Goal: Information Seeking & Learning: Learn about a topic

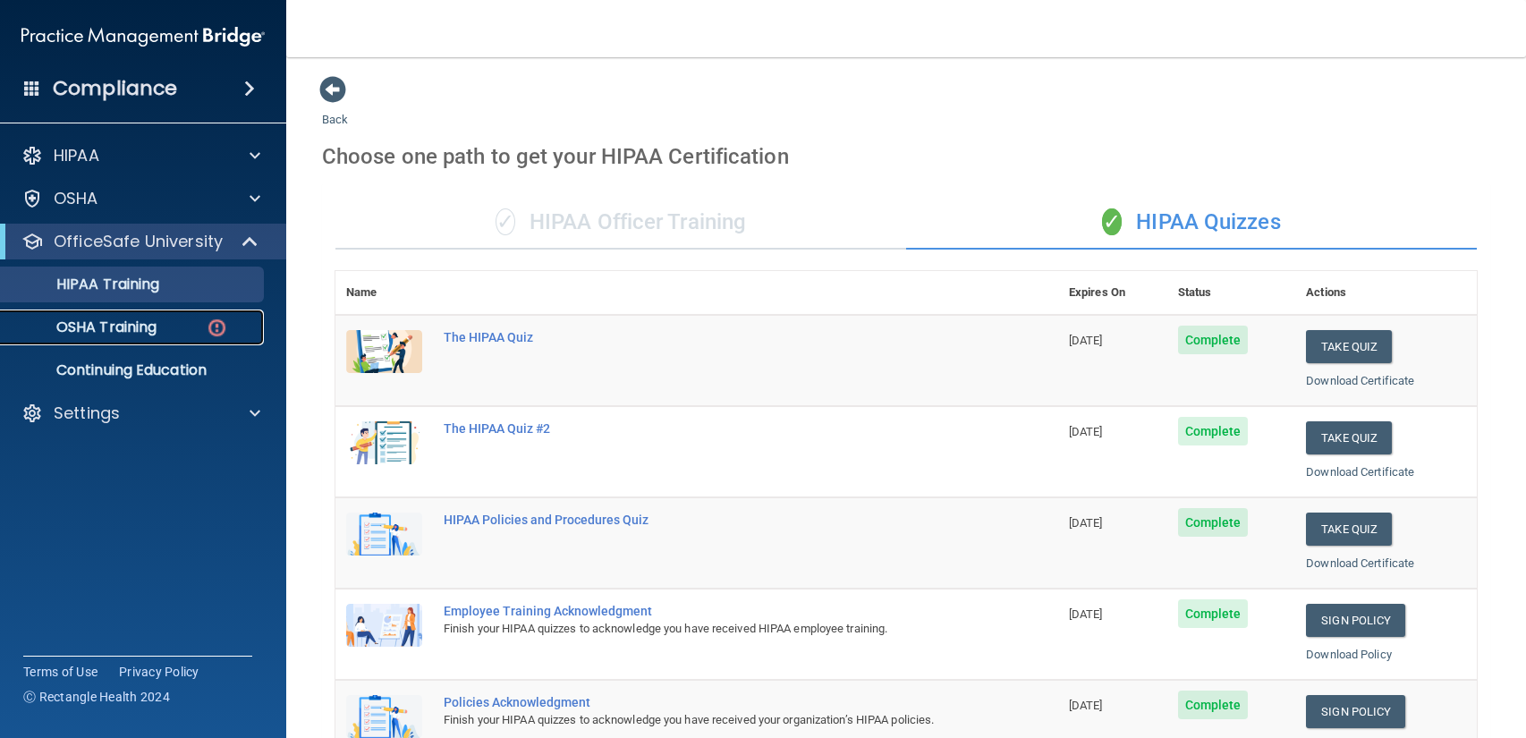
click at [163, 315] on link "OSHA Training" at bounding box center [123, 327] width 282 height 36
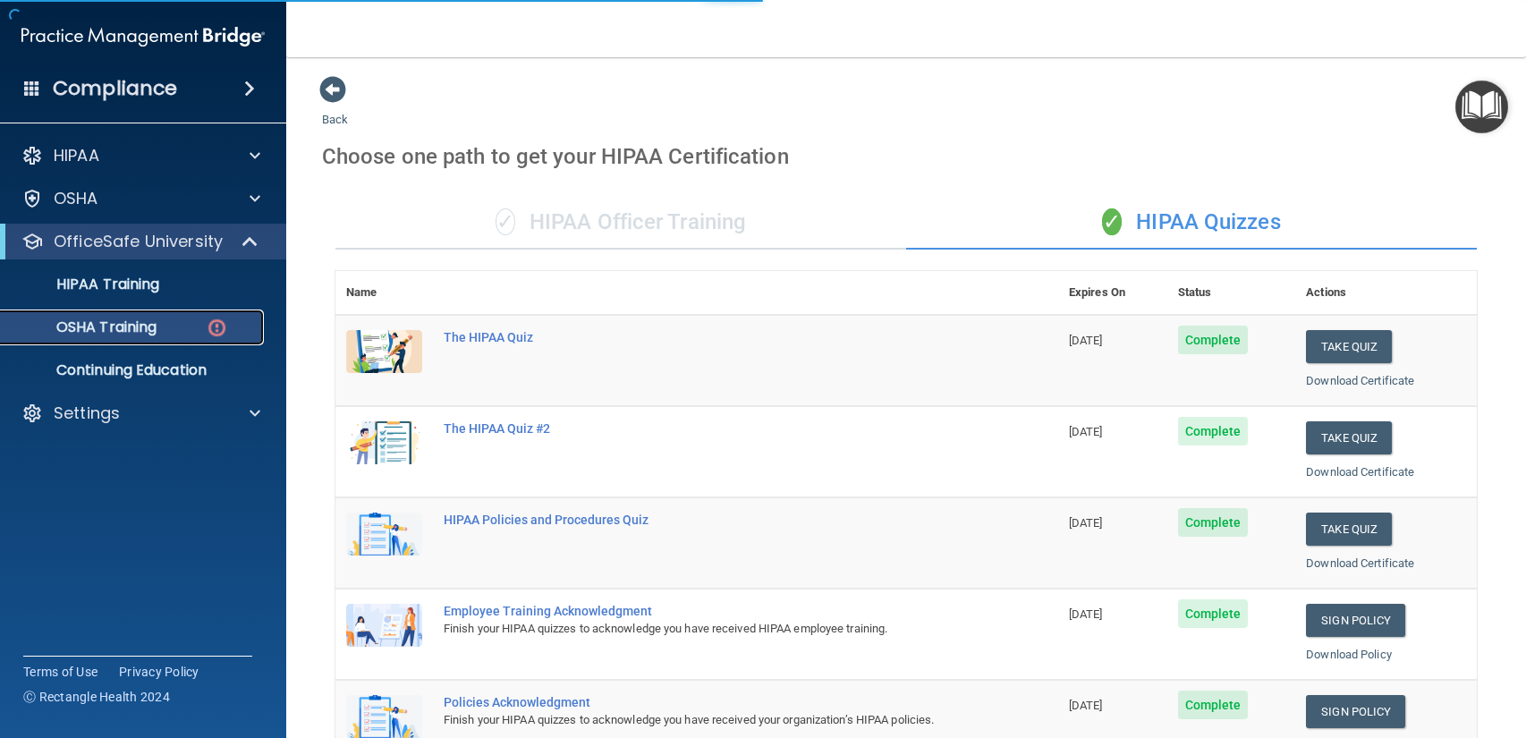
click at [163, 315] on link "OSHA Training" at bounding box center [123, 327] width 282 height 36
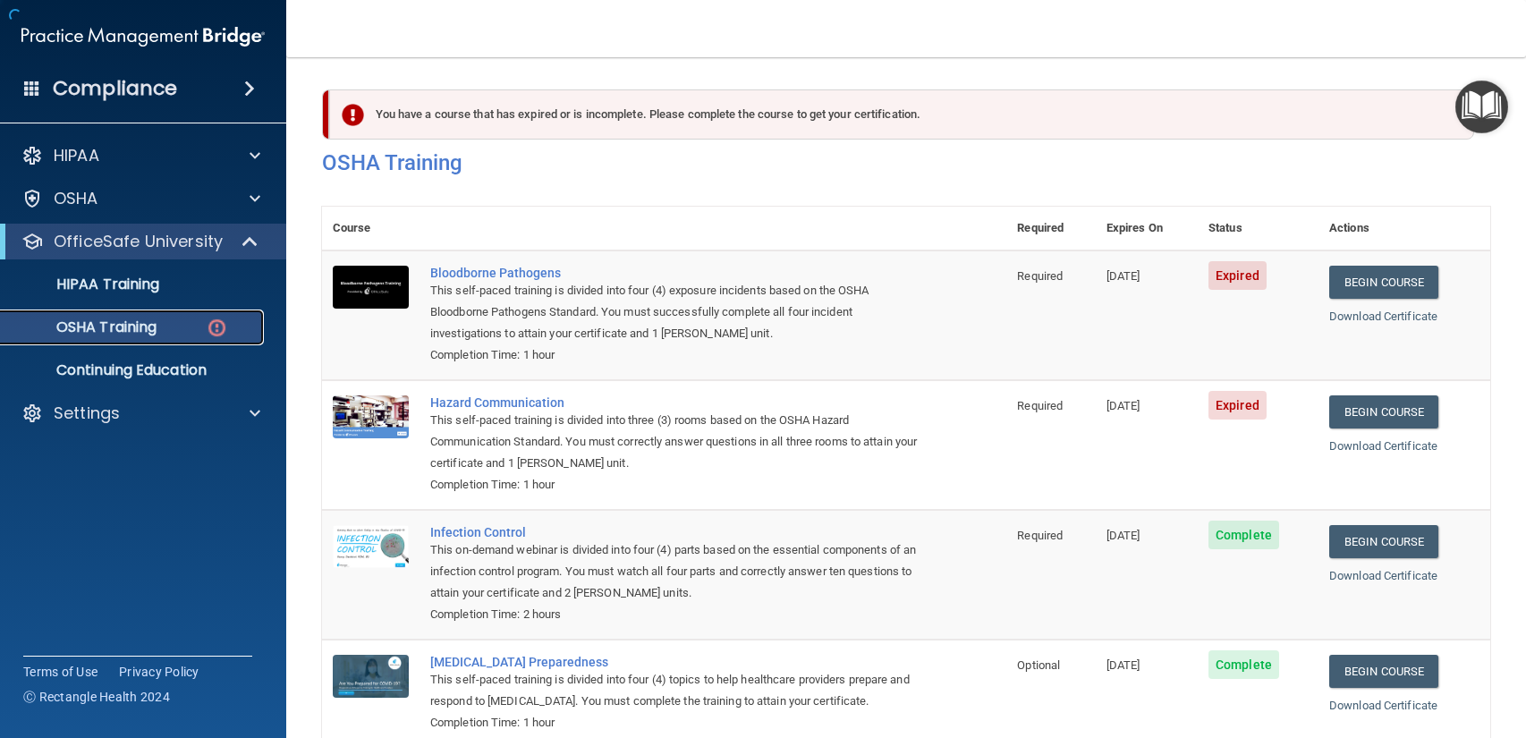
click at [91, 338] on link "OSHA Training" at bounding box center [123, 327] width 282 height 36
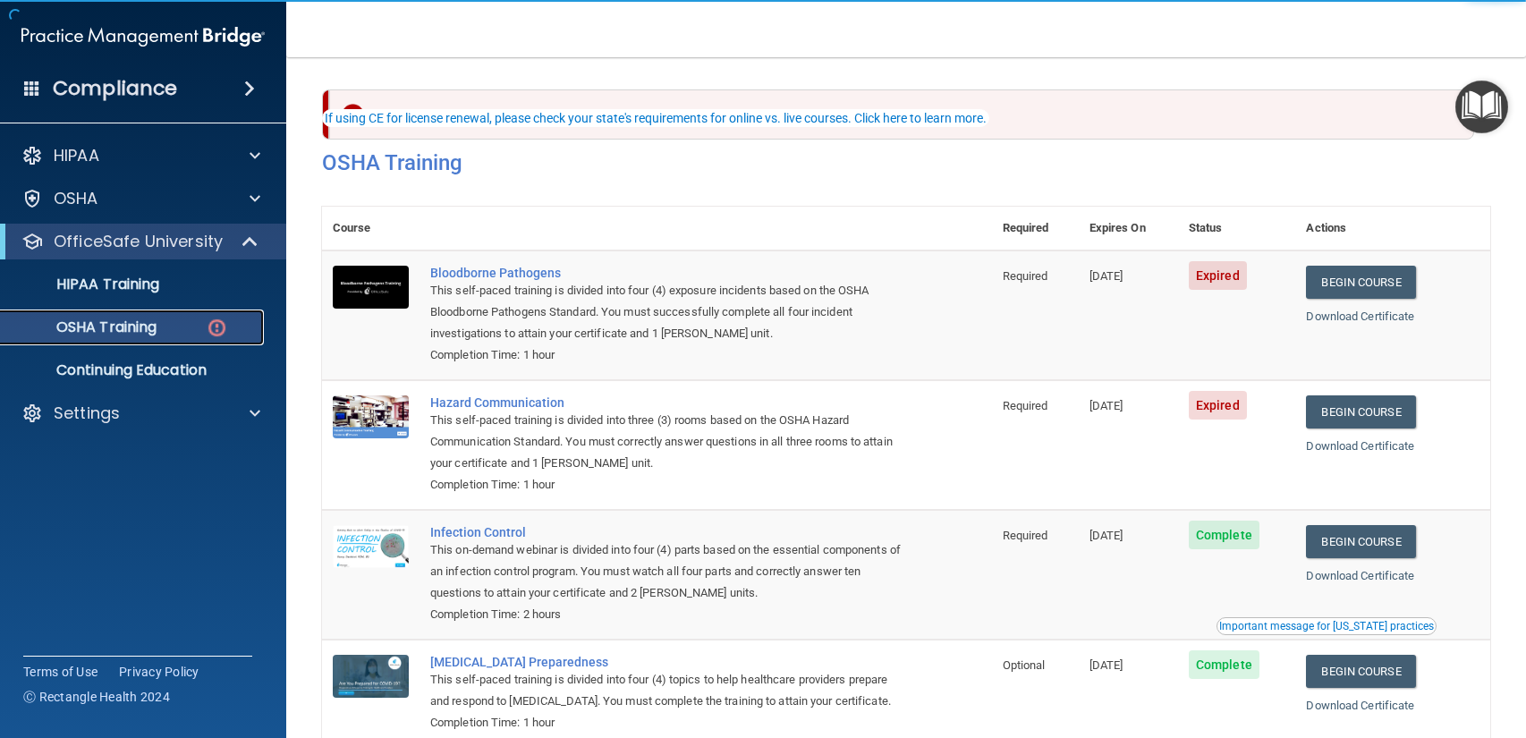
scroll to position [105, 0]
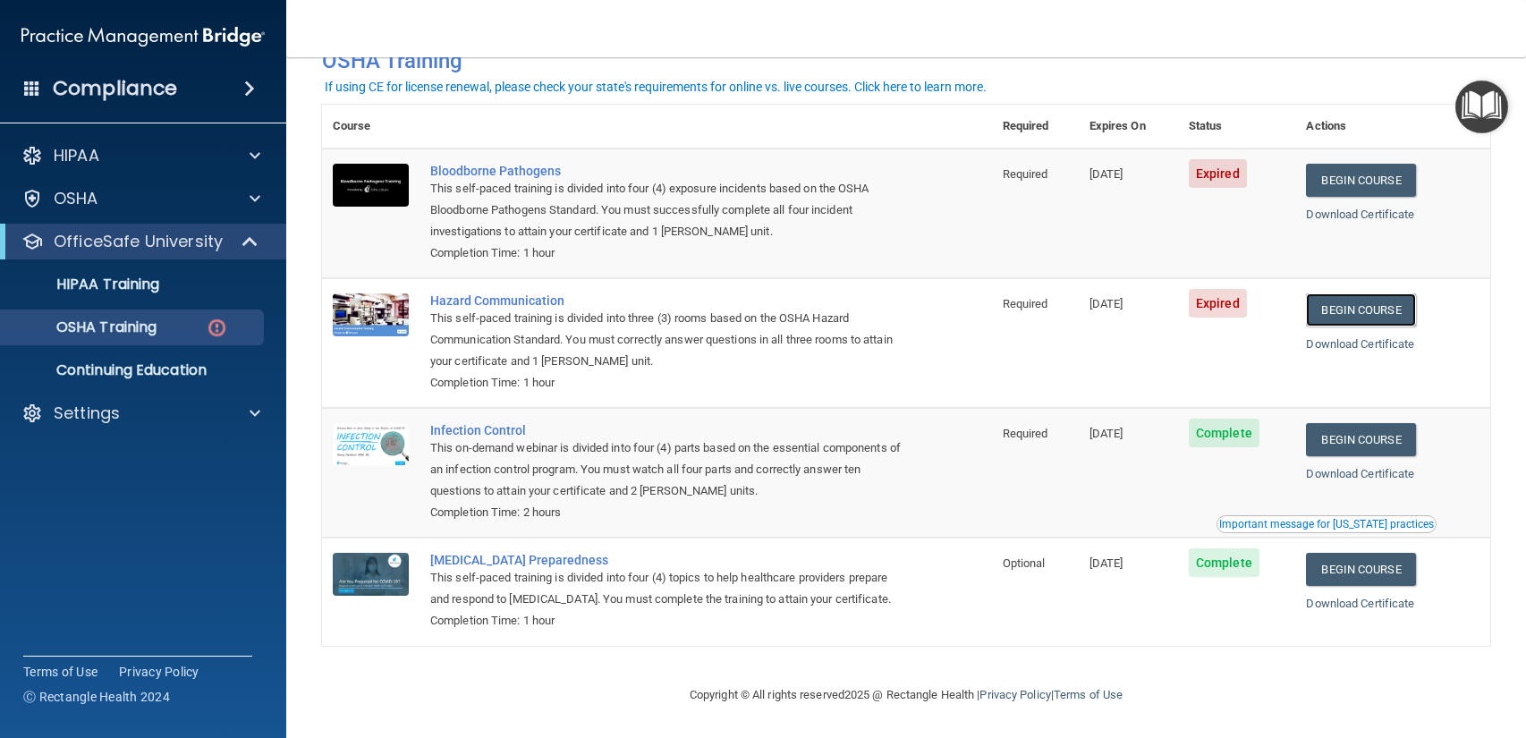
click at [1357, 304] on link "Begin Course" at bounding box center [1360, 309] width 109 height 33
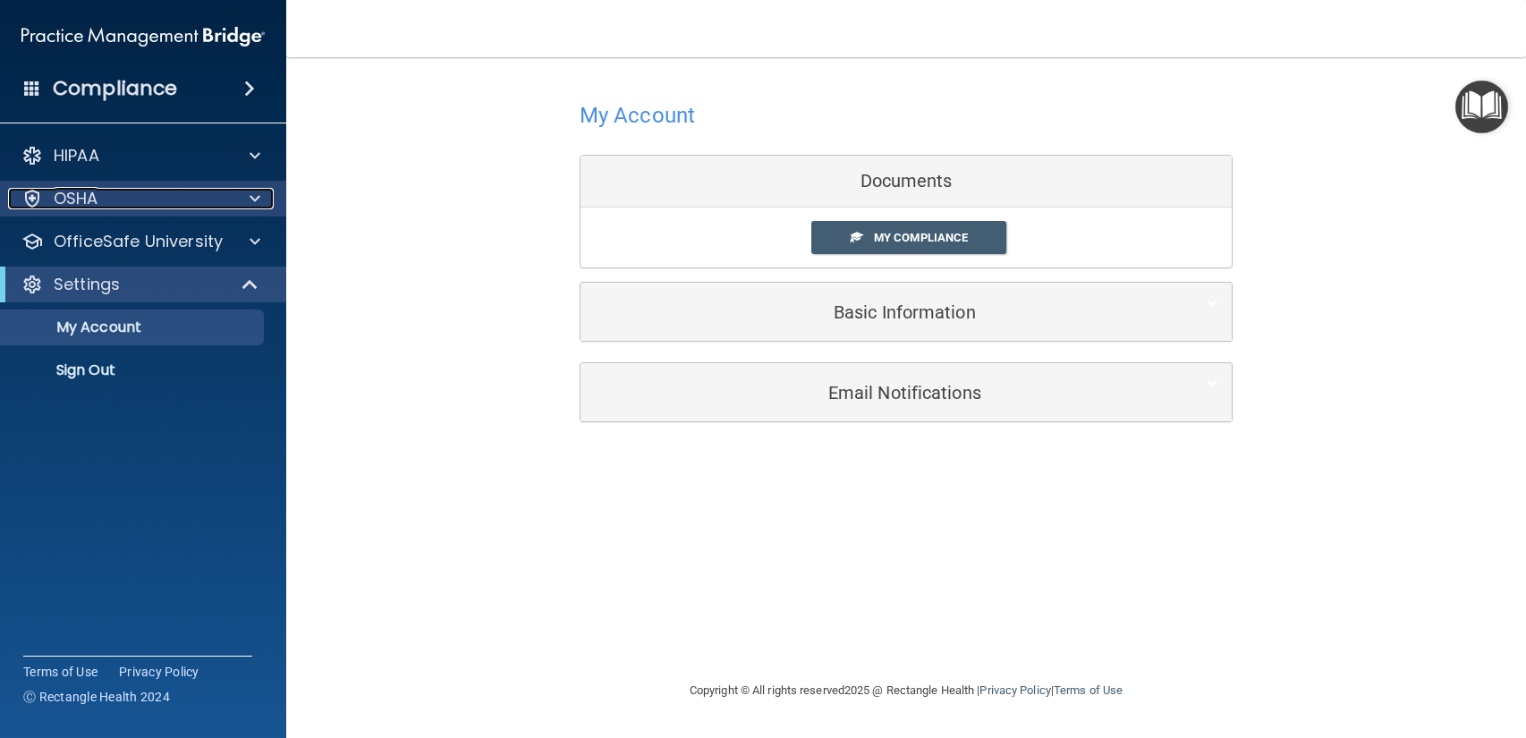
click at [150, 199] on div "OSHA" at bounding box center [119, 198] width 222 height 21
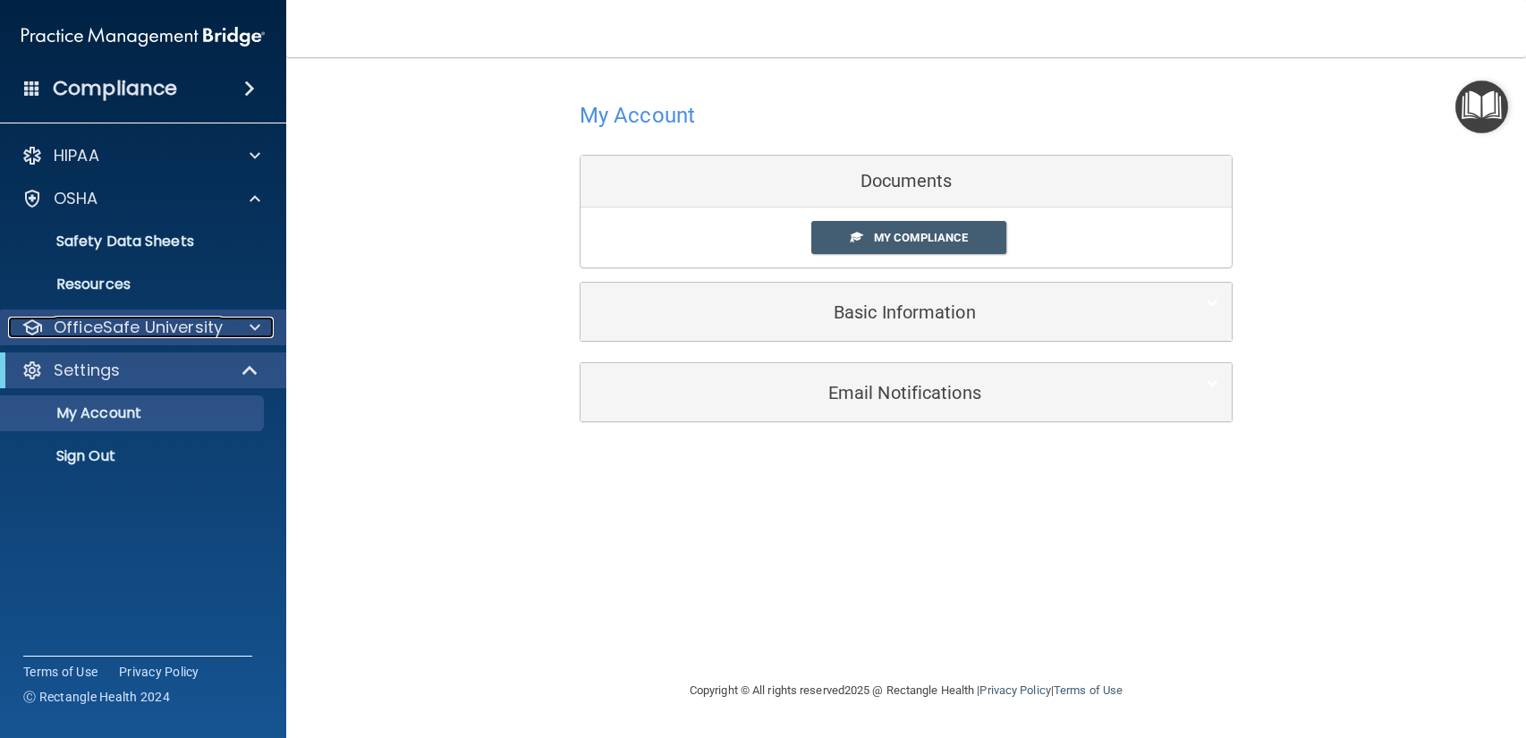
click at [159, 323] on p "OfficeSafe University" at bounding box center [138, 327] width 169 height 21
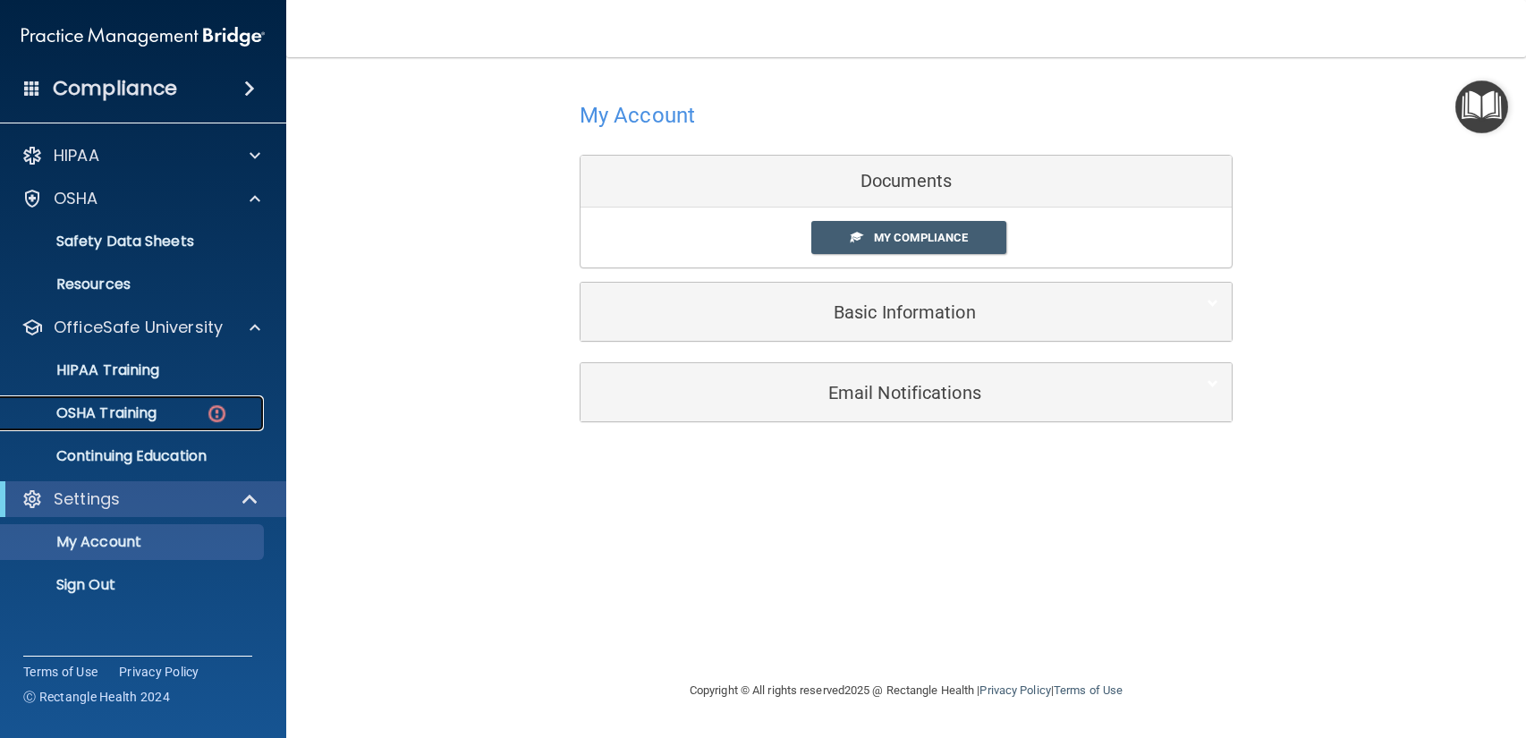
click at [169, 418] on div "OSHA Training" at bounding box center [134, 413] width 244 height 18
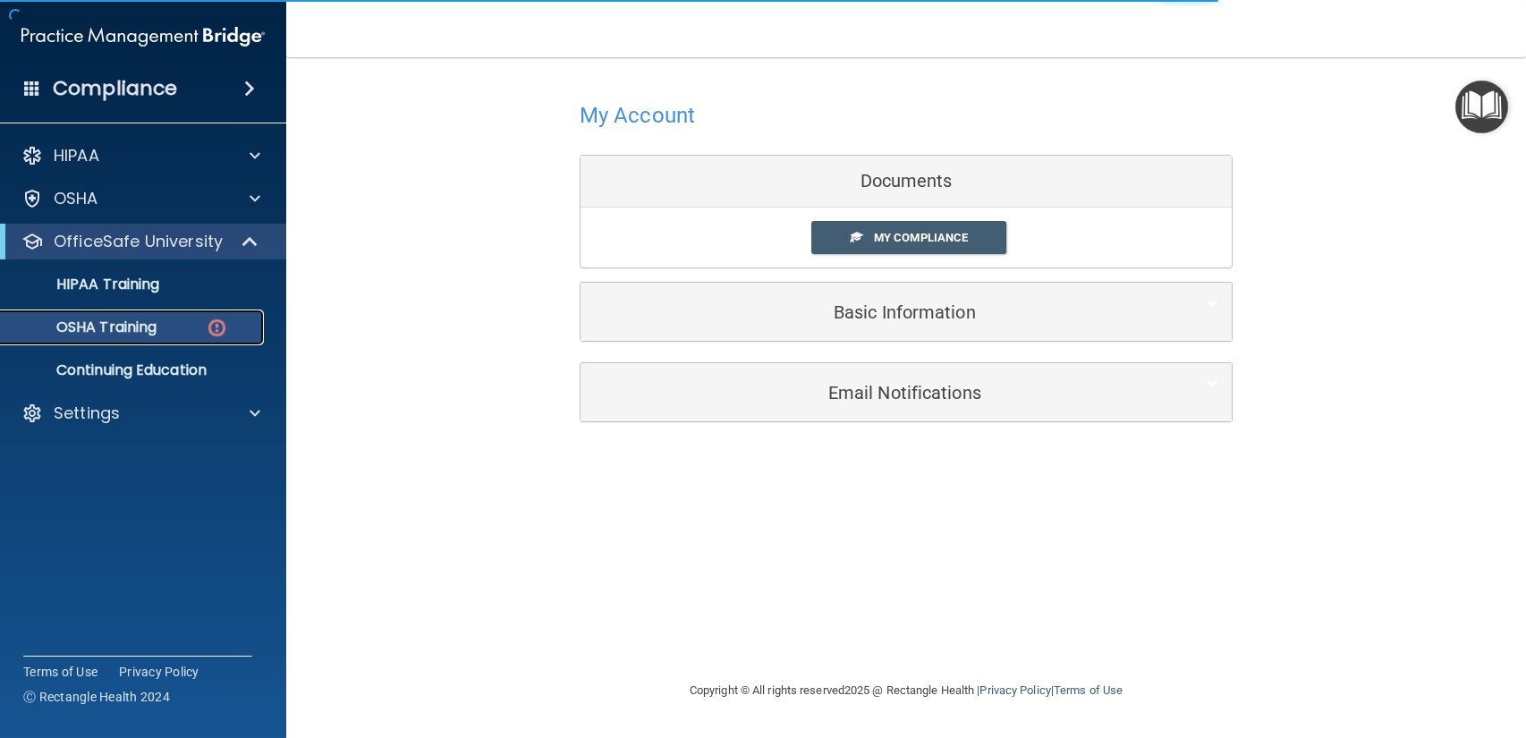
click at [202, 330] on div "OSHA Training" at bounding box center [134, 327] width 244 height 18
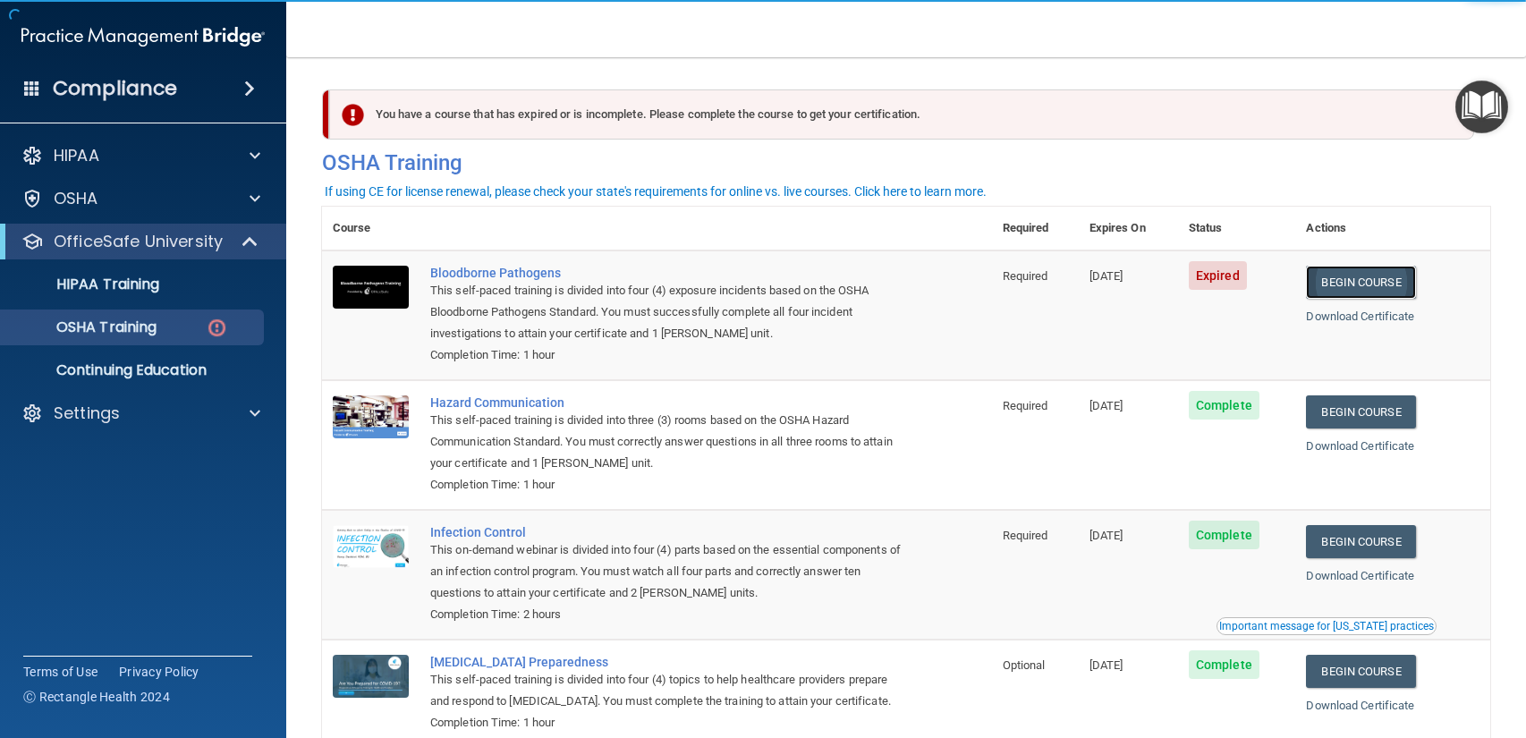
click at [1399, 288] on link "Begin Course" at bounding box center [1360, 282] width 109 height 33
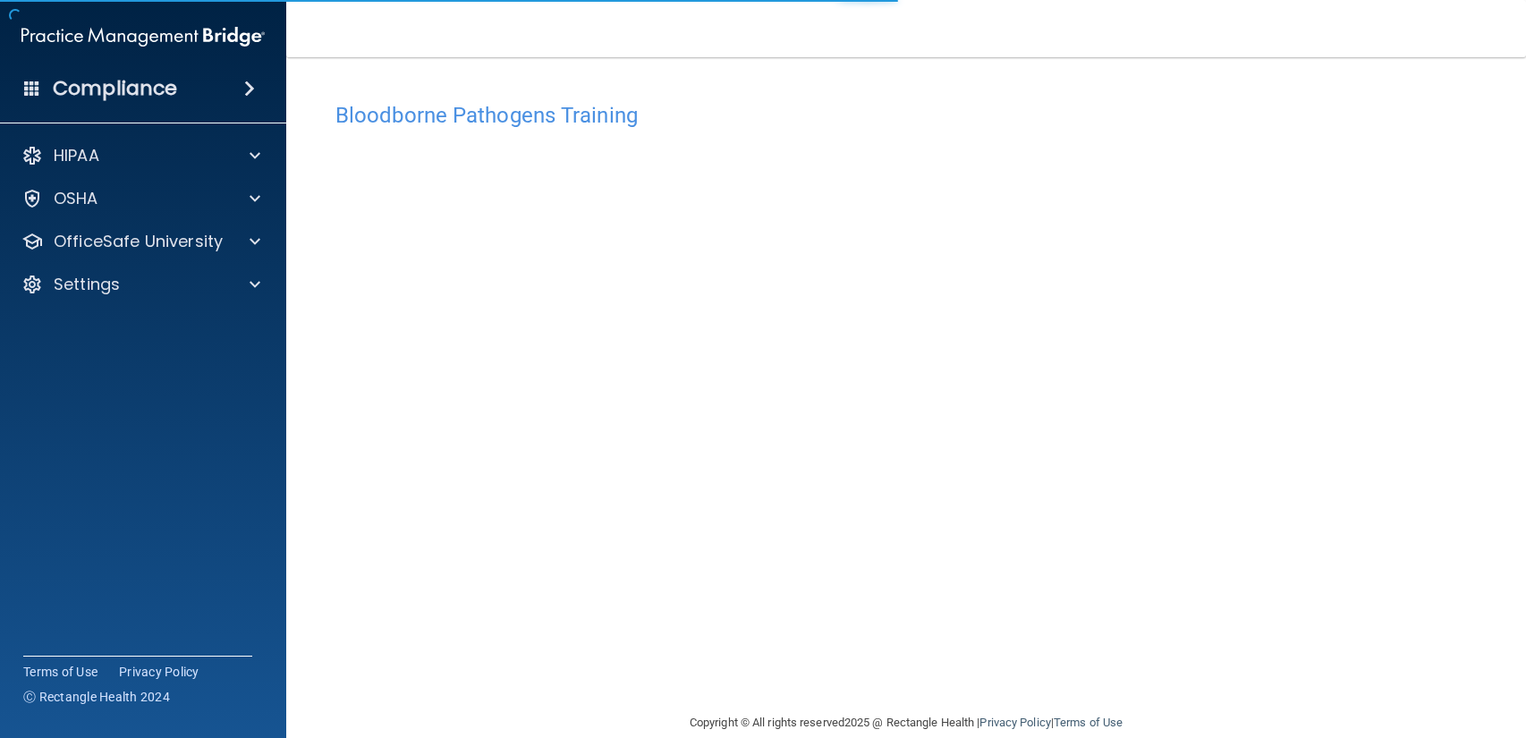
click at [552, 93] on div "Bloodborne Pathogens Training" at bounding box center [906, 115] width 1168 height 44
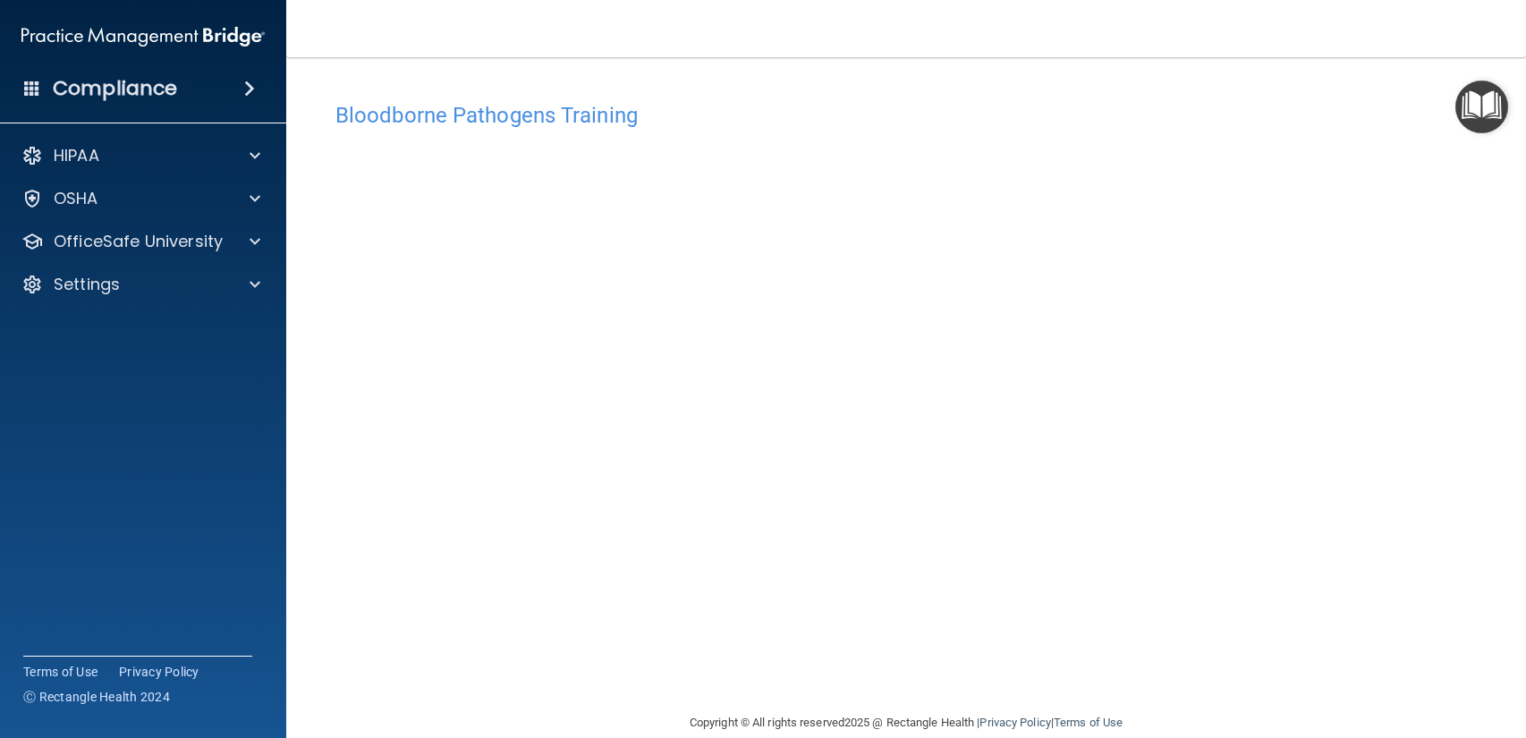
click at [1518, 580] on main "Bloodborne Pathogens Training This course doesn’t expire until [DATE]. Are you …" at bounding box center [905, 397] width 1239 height 681
click at [0, 404] on accordion "HIPAA Documents and Policies Report an Incident Business Associates Emergency P…" at bounding box center [143, 319] width 287 height 376
click at [72, 207] on p "OSHA" at bounding box center [76, 198] width 45 height 21
click at [59, 615] on div "Compliance HIPAA Documents and Policies Report an Incident Business Associates …" at bounding box center [143, 369] width 286 height 738
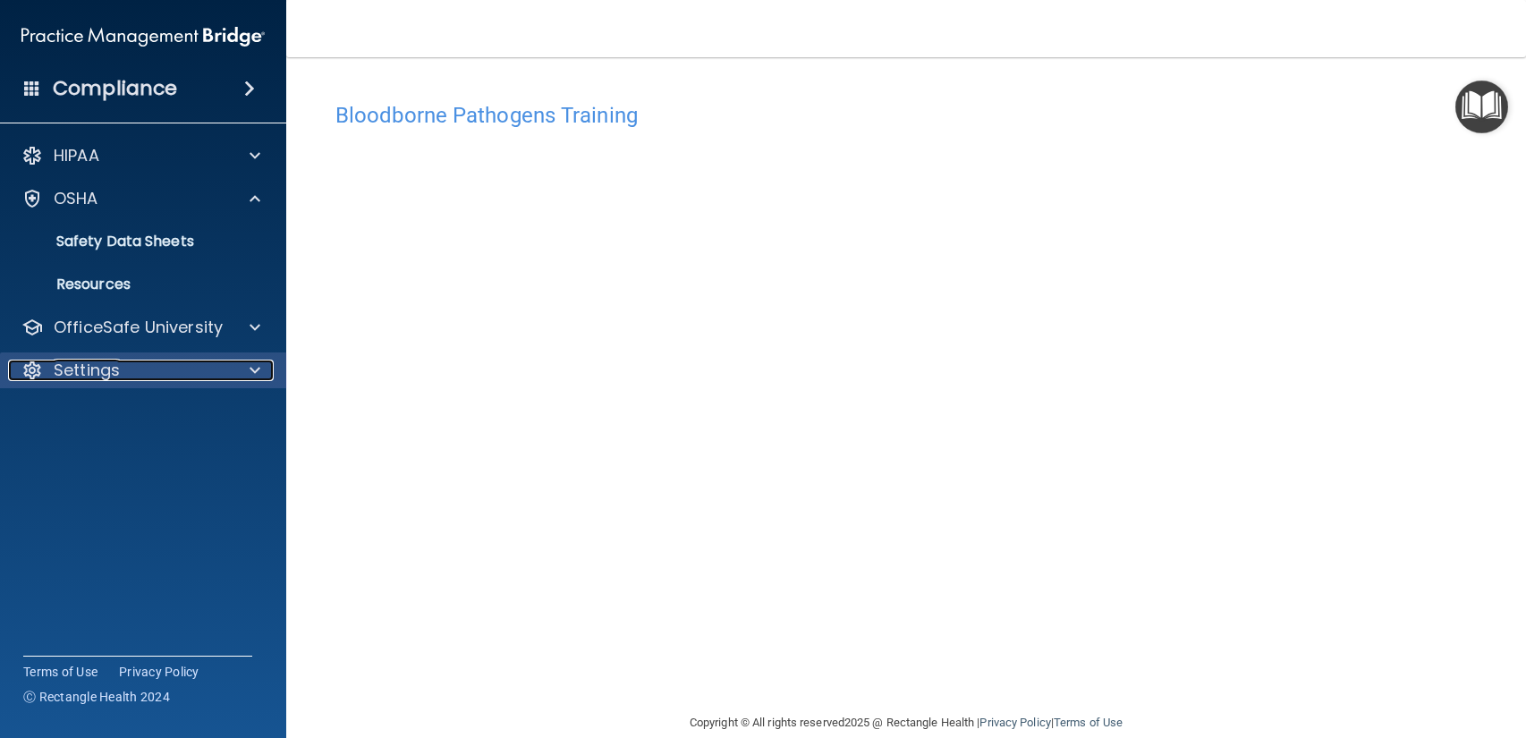
click at [11, 378] on div "Settings" at bounding box center [119, 370] width 222 height 21
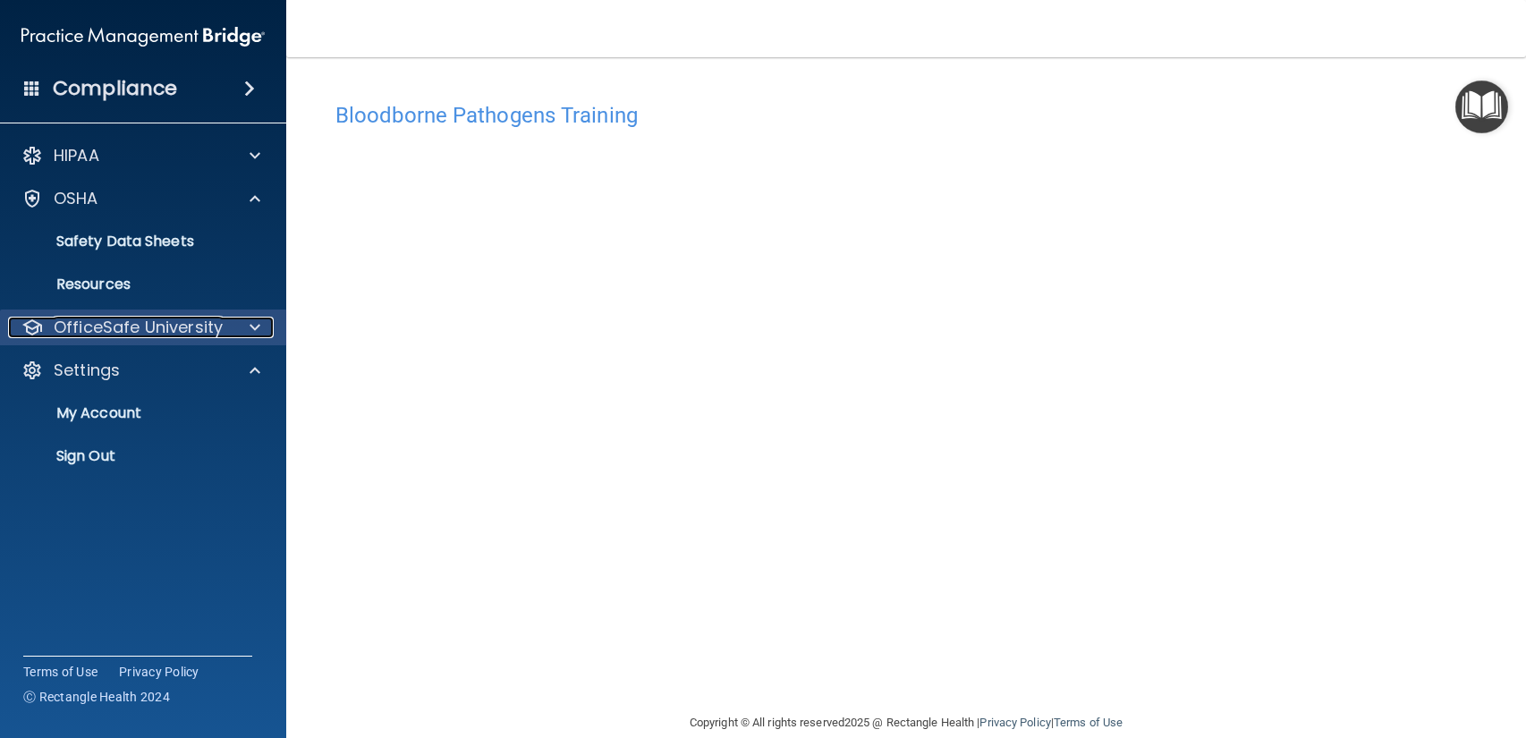
click at [71, 328] on p "OfficeSafe University" at bounding box center [138, 327] width 169 height 21
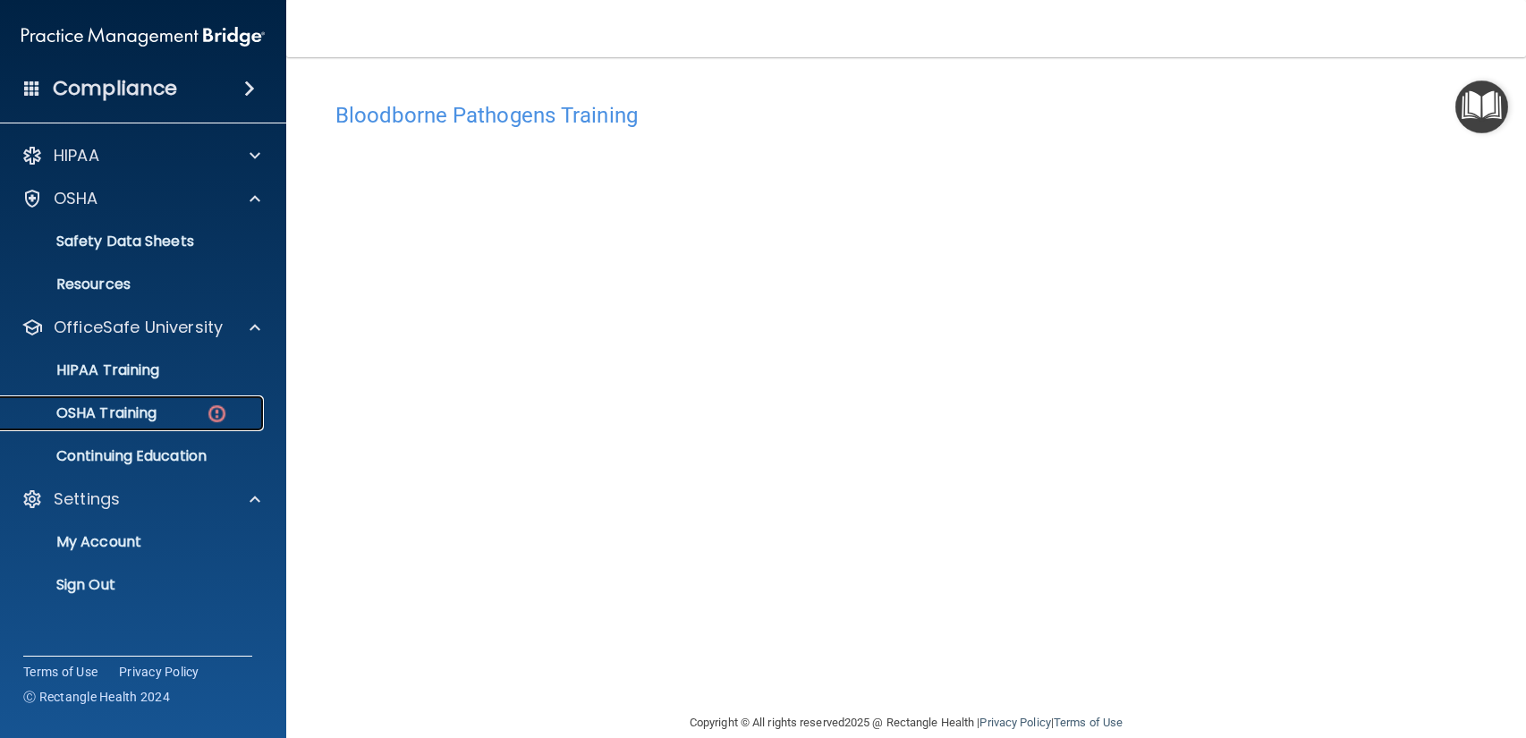
click at [85, 417] on p "OSHA Training" at bounding box center [84, 413] width 145 height 18
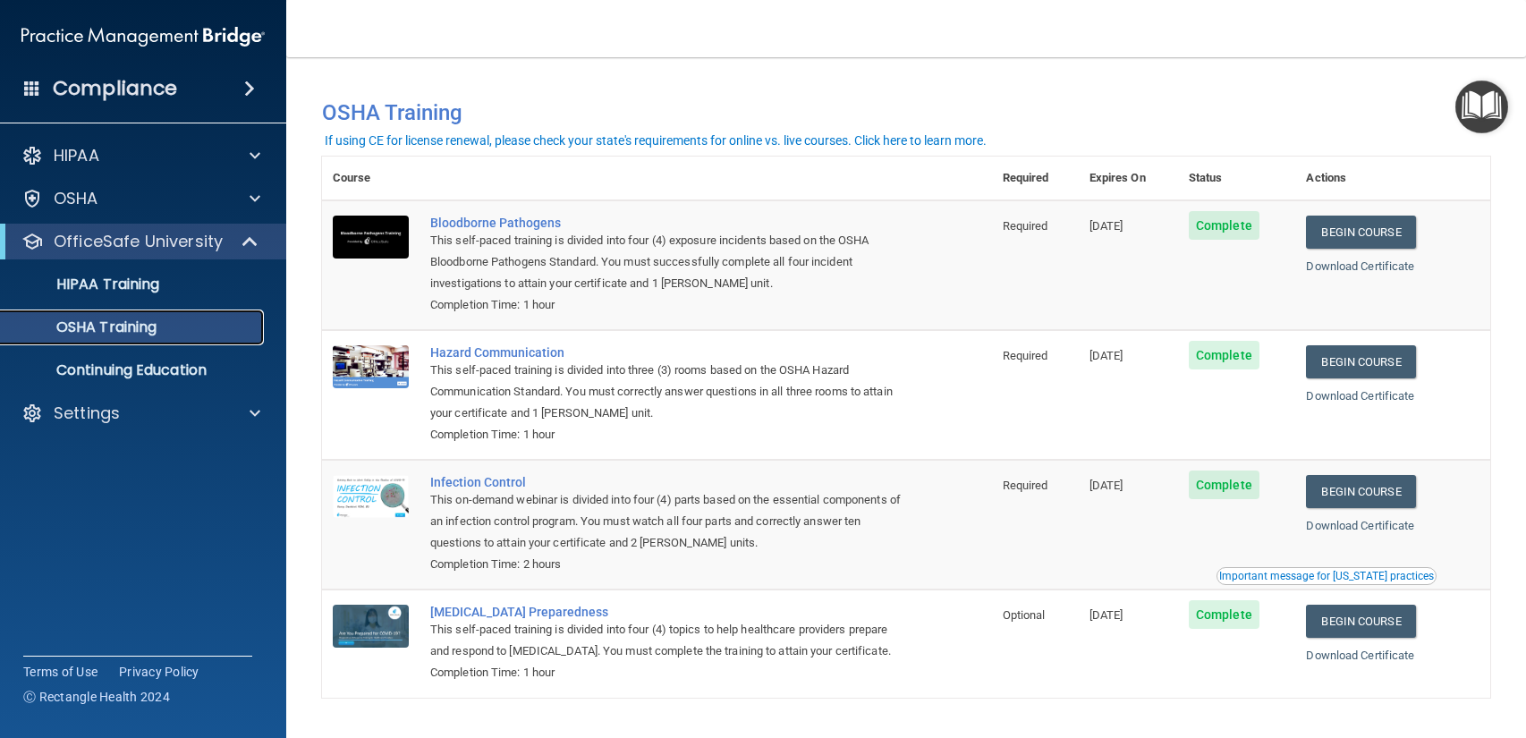
scroll to position [55, 0]
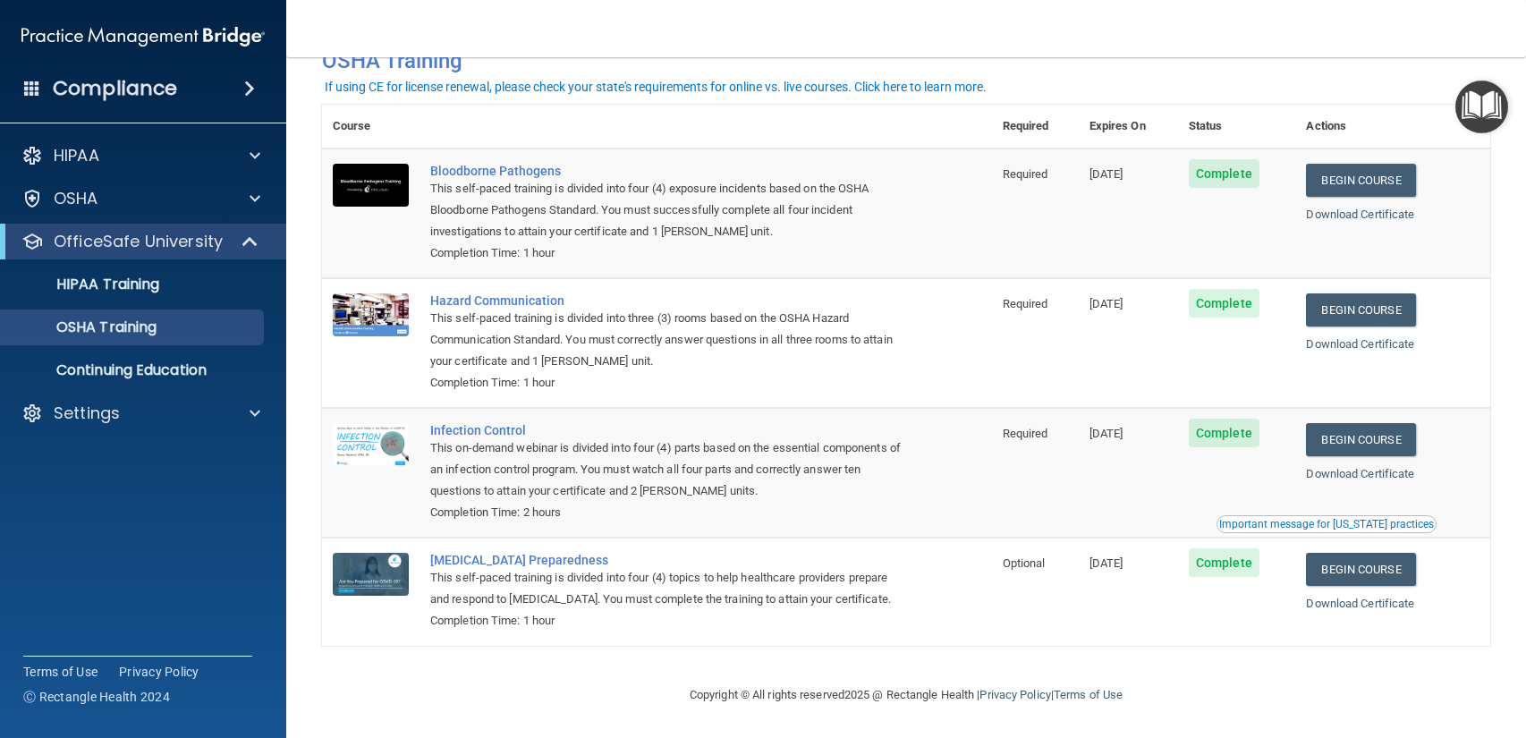
click at [1355, 524] on div "Important message for California practices" at bounding box center [1326, 524] width 215 height 11
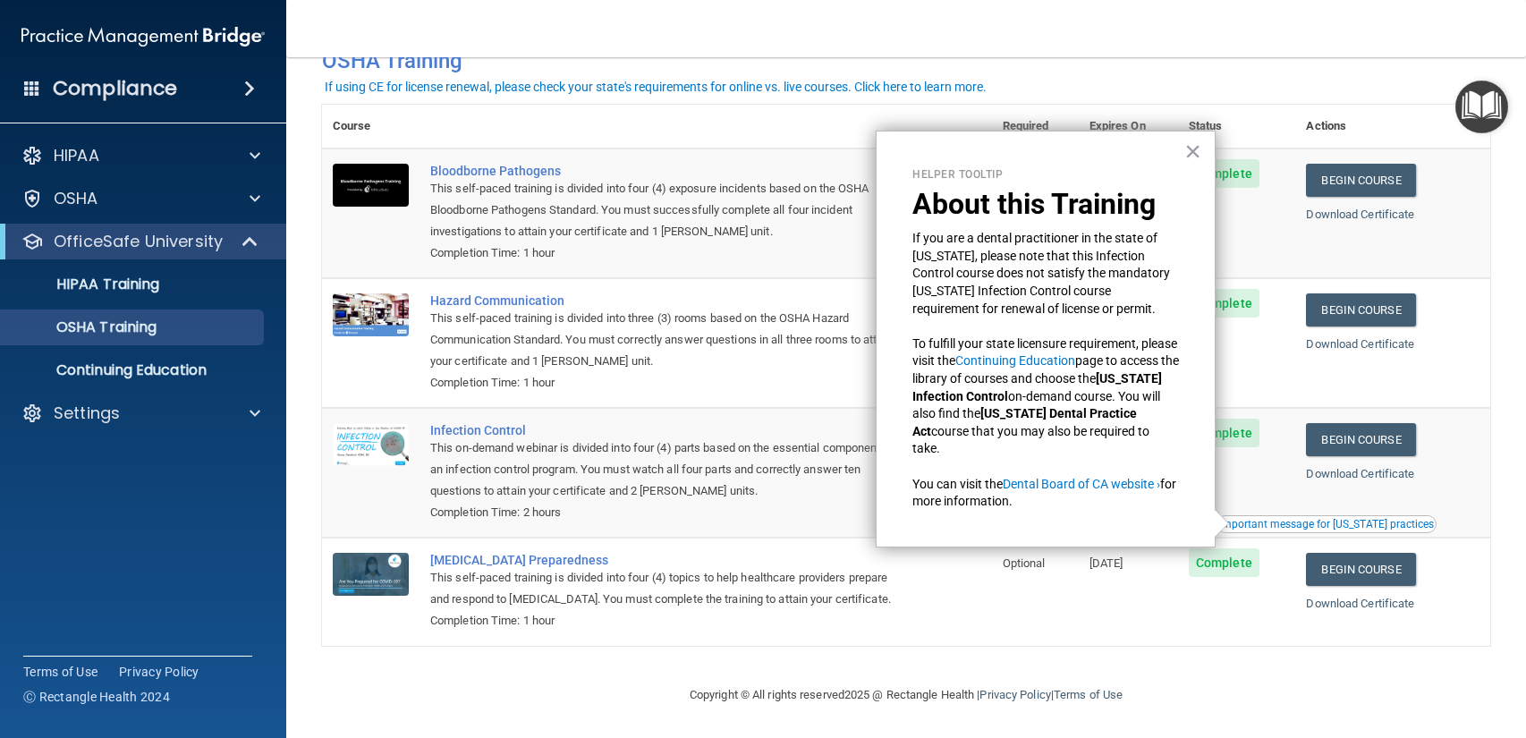
click at [1343, 523] on div "Important message for California practices" at bounding box center [1326, 524] width 215 height 11
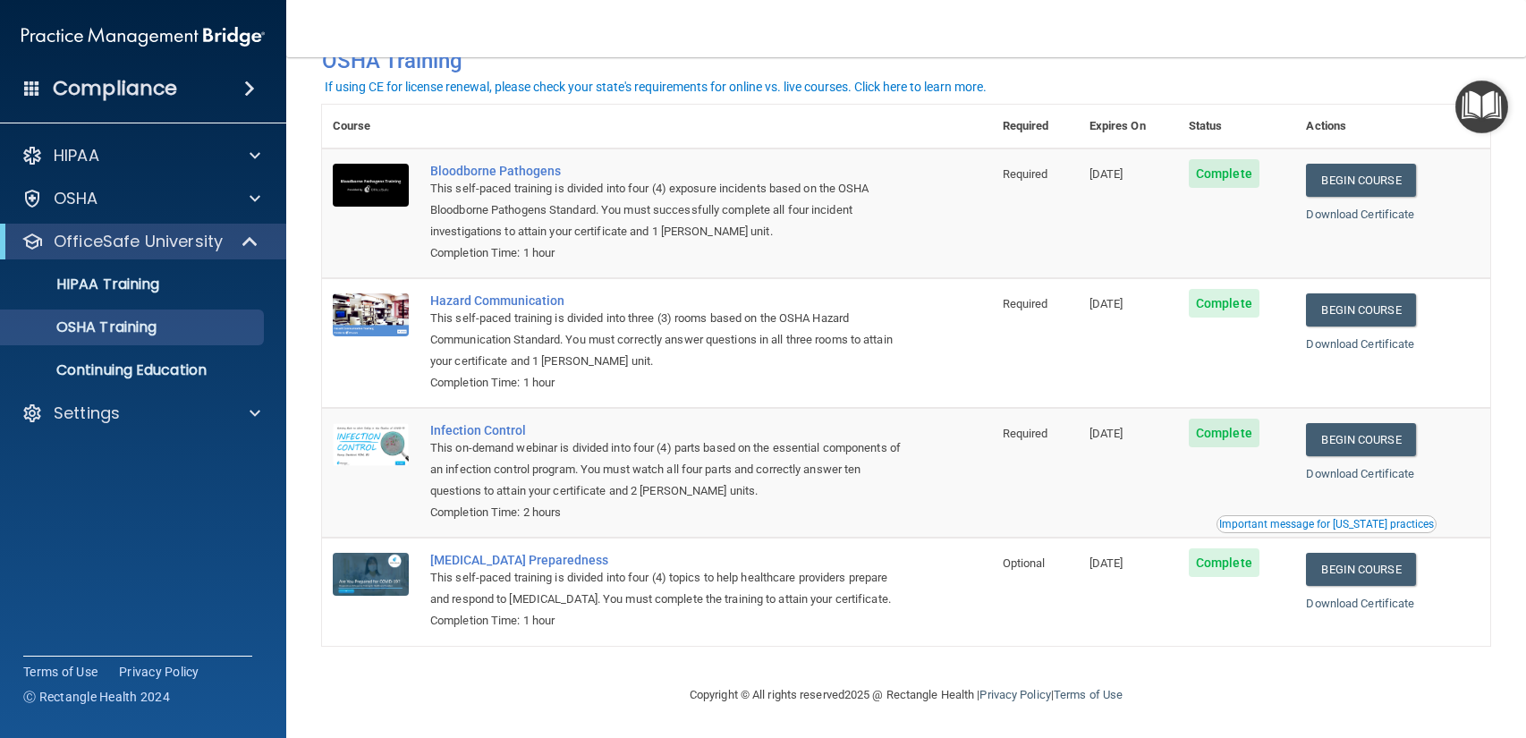
click at [1332, 521] on div "Important message for California practices" at bounding box center [1326, 524] width 215 height 11
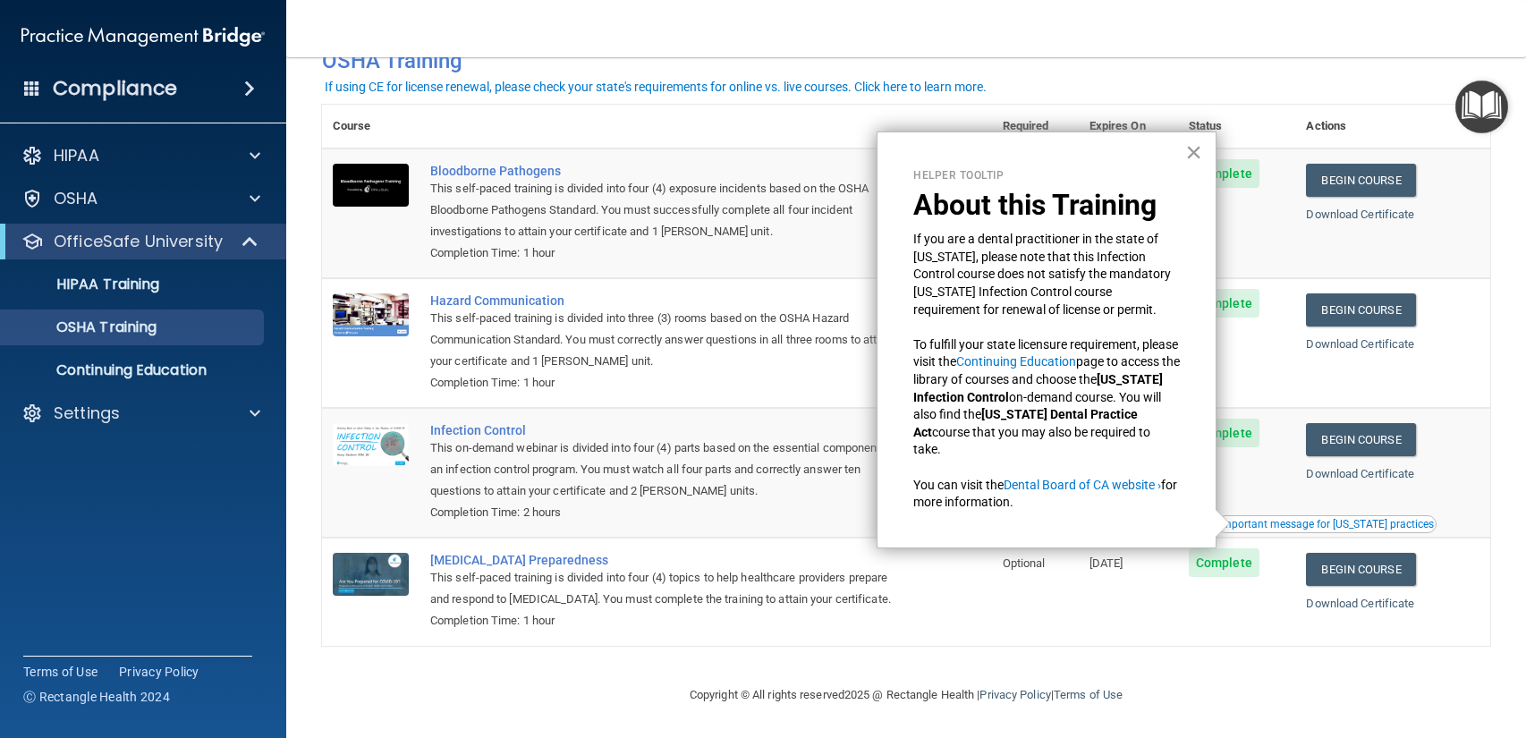
click at [1195, 146] on button "×" at bounding box center [1193, 152] width 17 height 29
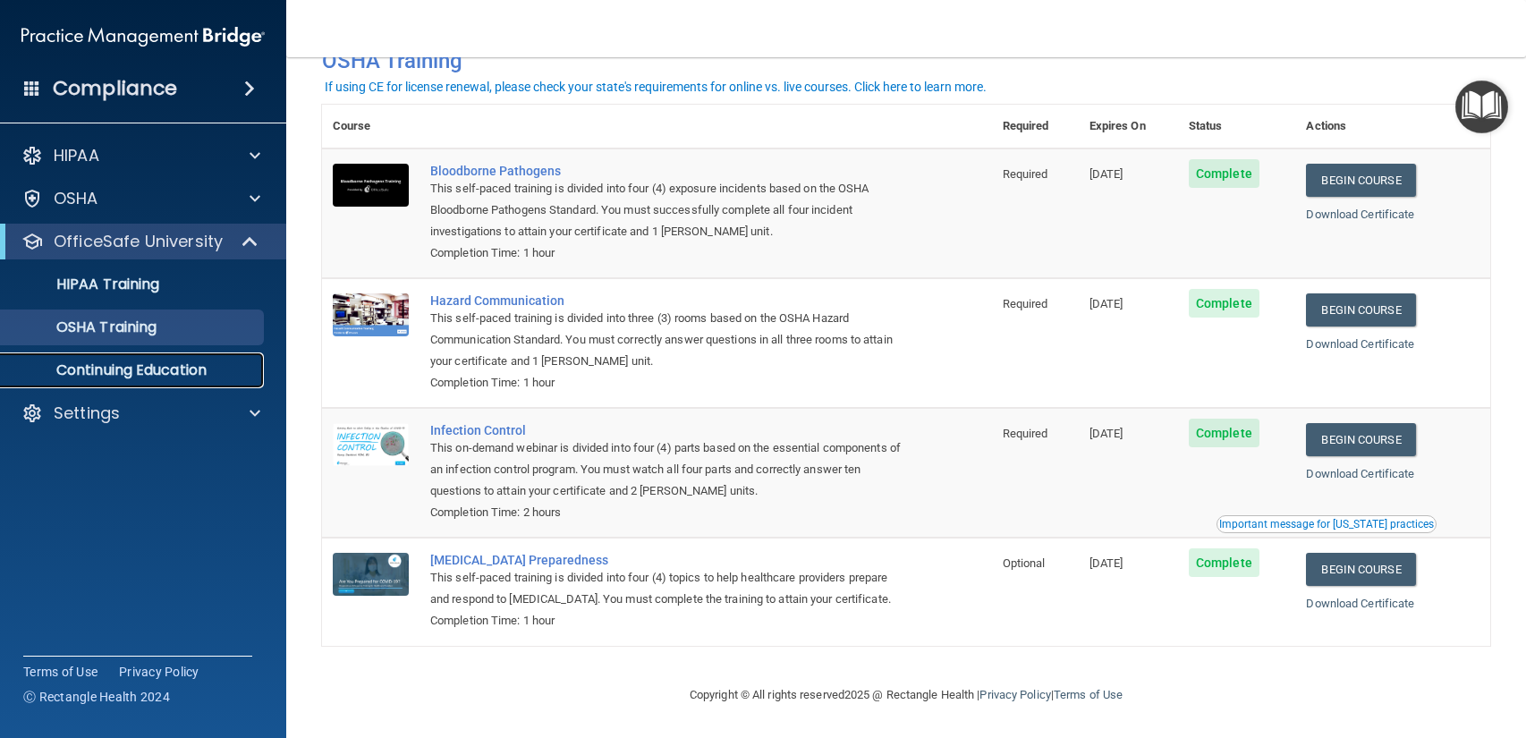
click at [237, 366] on p "Continuing Education" at bounding box center [134, 370] width 244 height 18
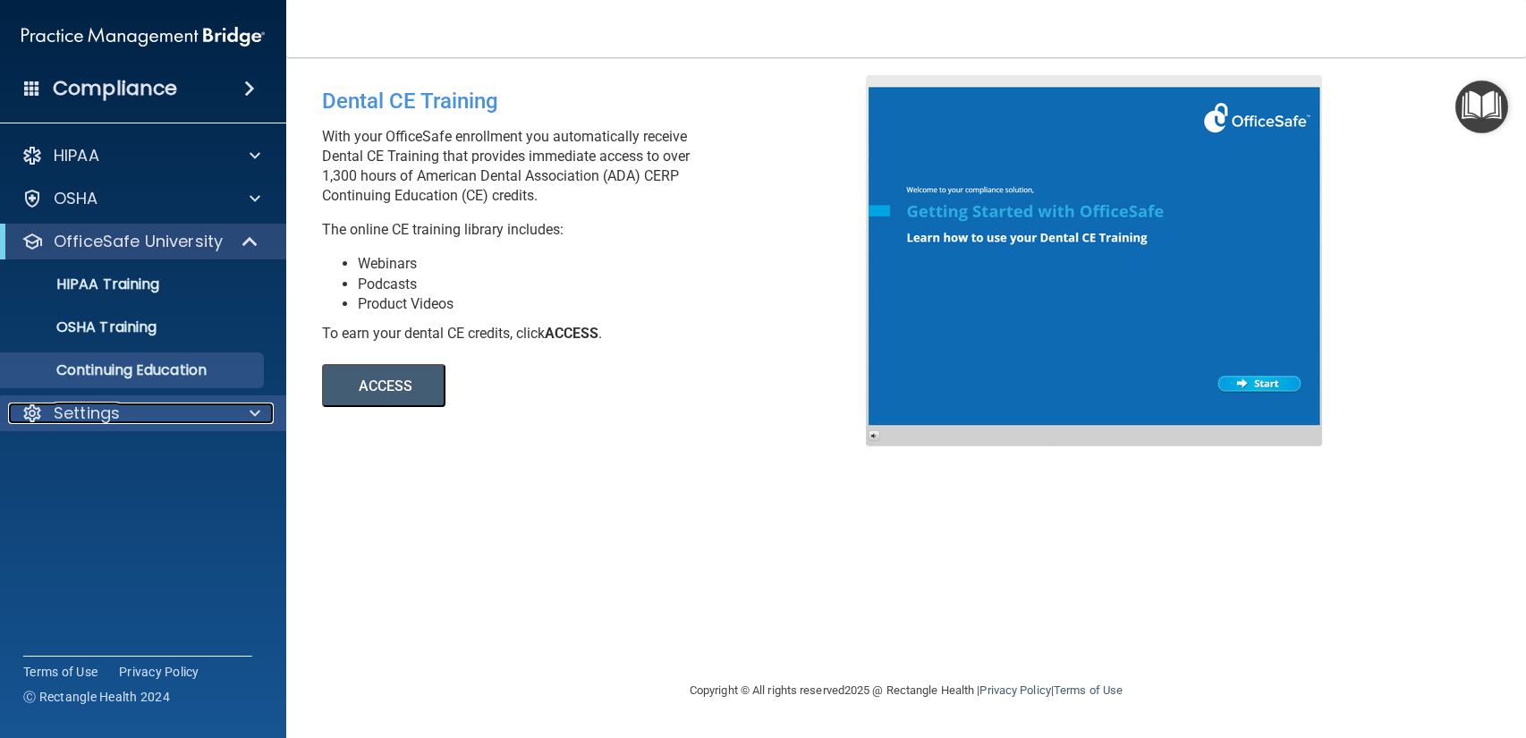
click at [209, 410] on div "Settings" at bounding box center [119, 412] width 222 height 21
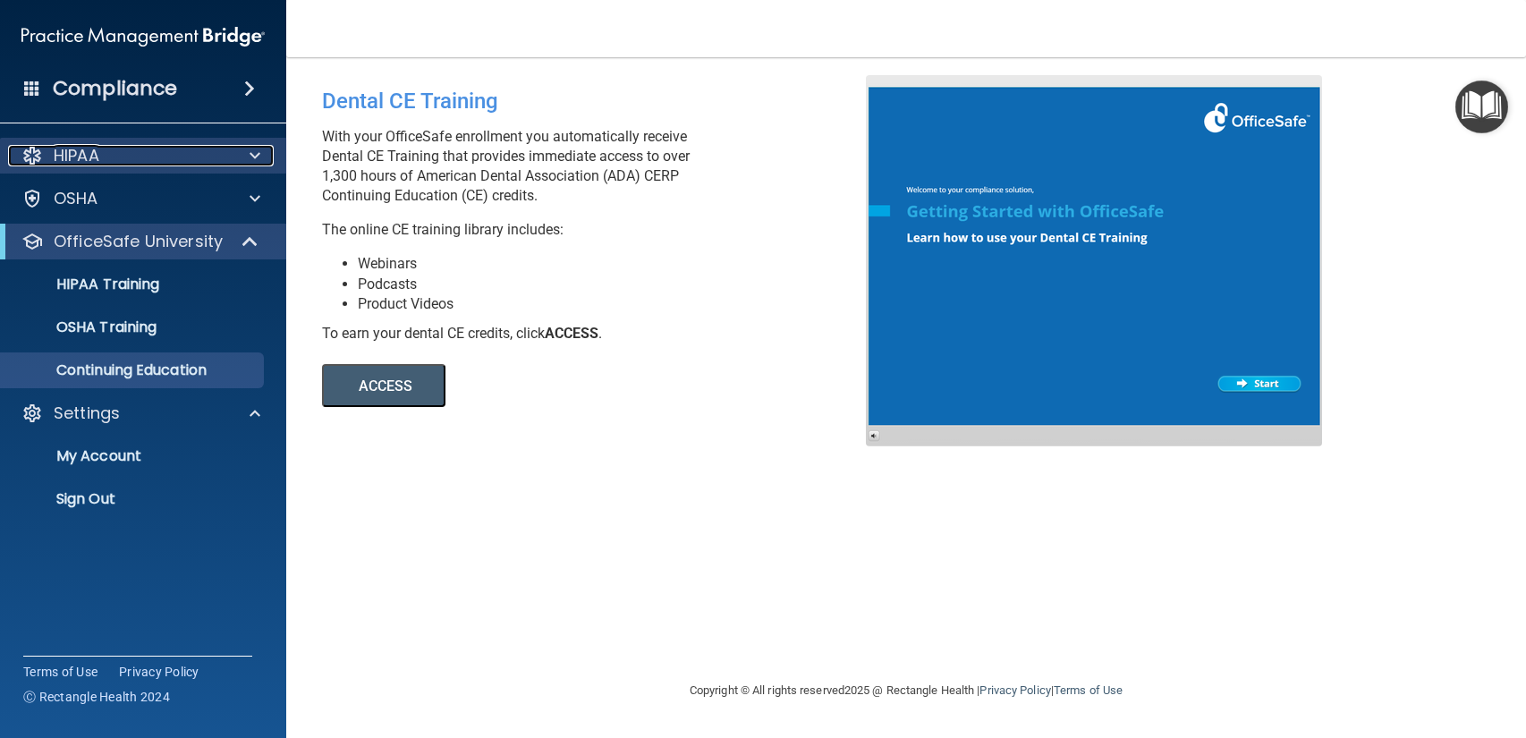
click at [196, 150] on div "HIPAA" at bounding box center [119, 155] width 222 height 21
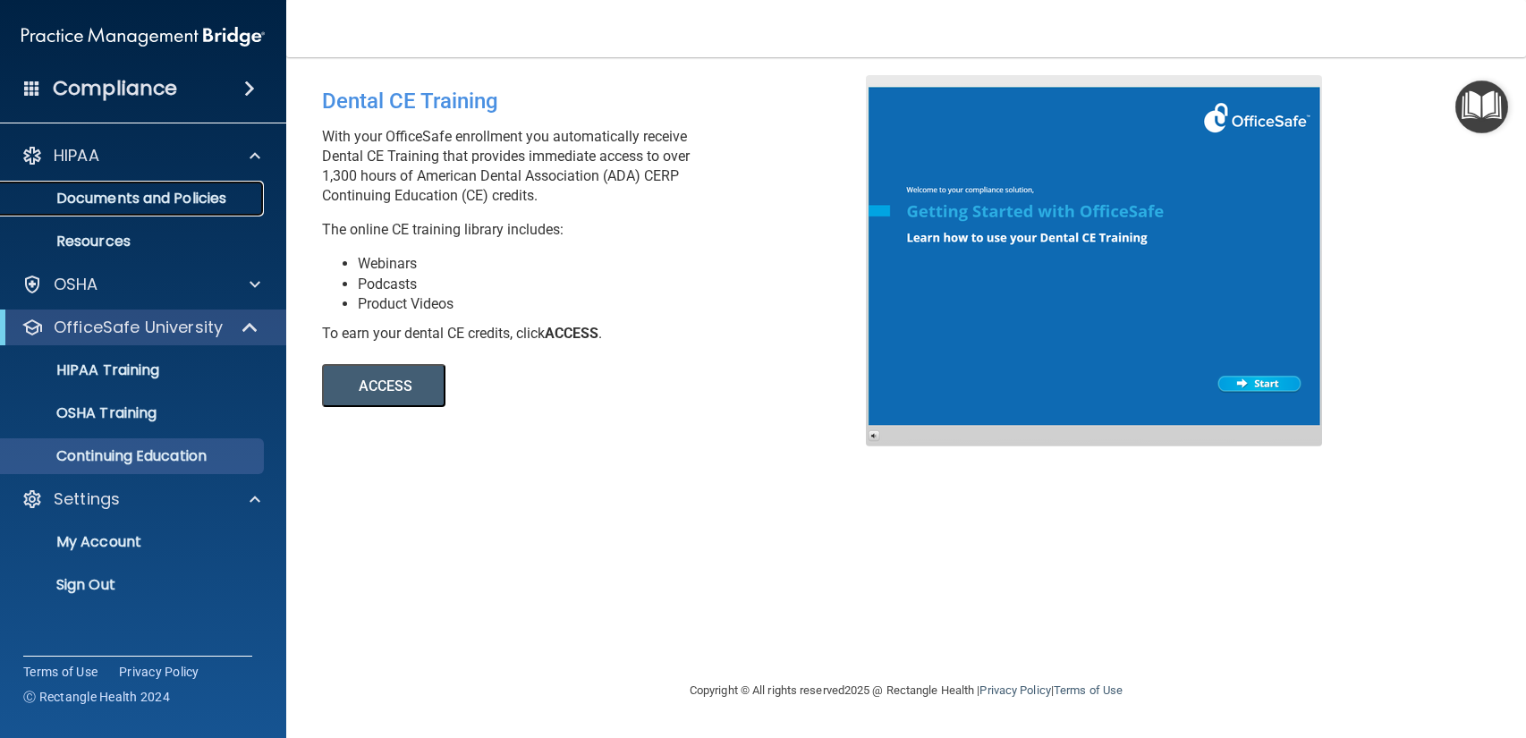
click at [234, 199] on p "Documents and Policies" at bounding box center [134, 199] width 244 height 18
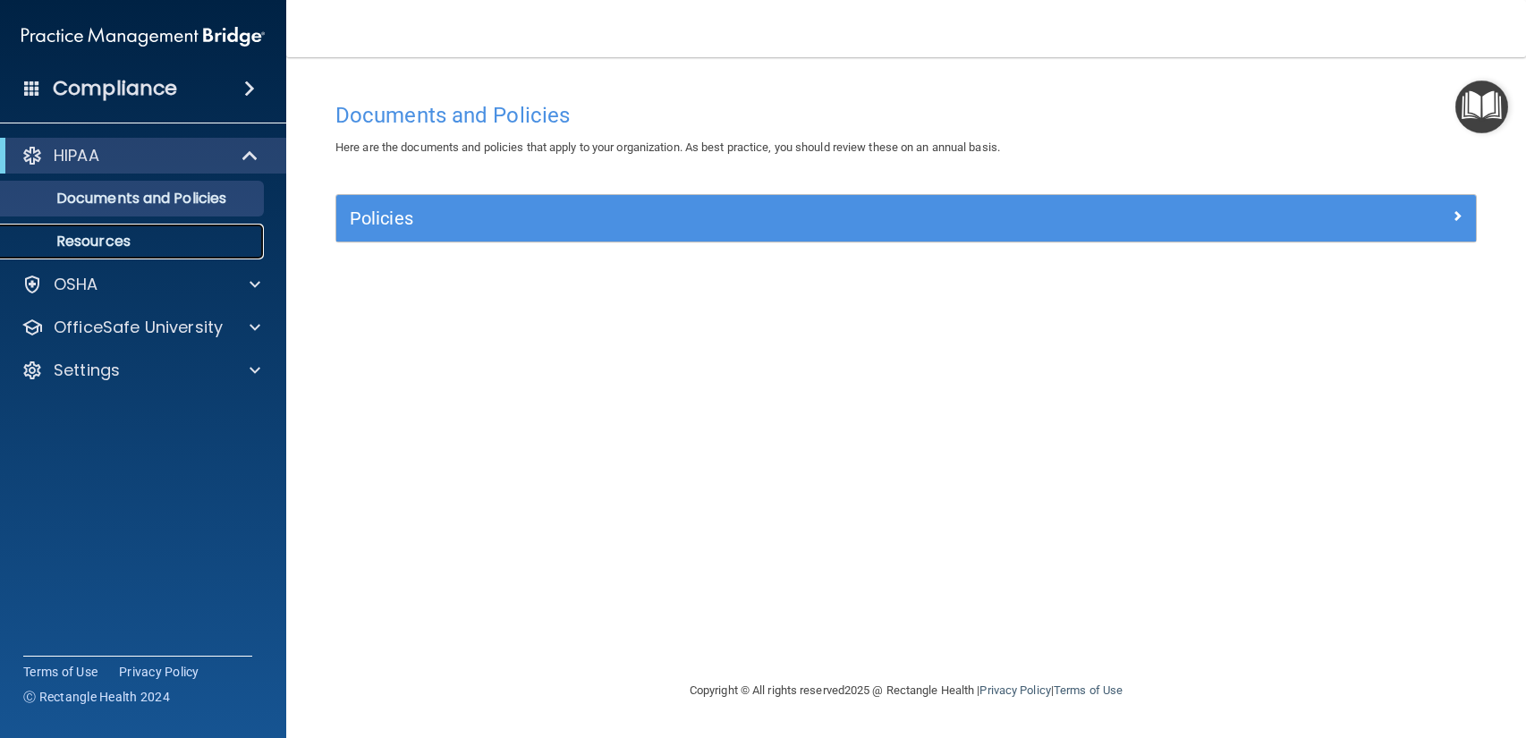
click at [171, 229] on link "Resources" at bounding box center [123, 242] width 282 height 36
